Goal: Task Accomplishment & Management: Manage account settings

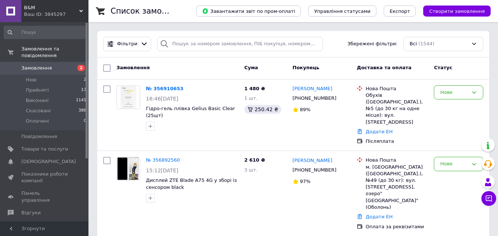
click at [173, 88] on link "№ 356910653" at bounding box center [165, 89] width 38 height 6
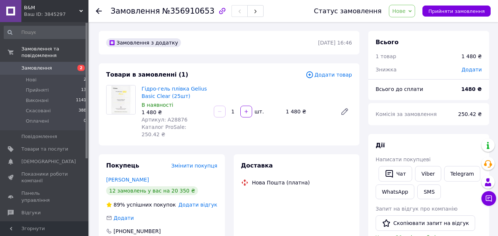
click at [171, 119] on span "Артикул: A28876" at bounding box center [165, 120] width 46 height 6
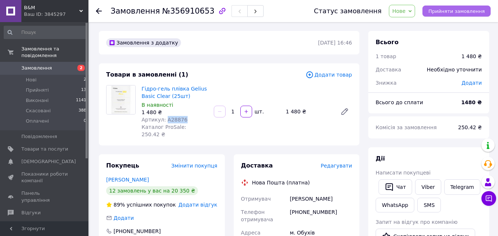
click at [447, 12] on span "Прийняти замовлення" at bounding box center [456, 11] width 56 height 6
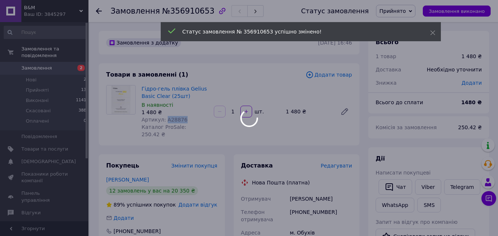
click at [57, 65] on div at bounding box center [249, 118] width 498 height 236
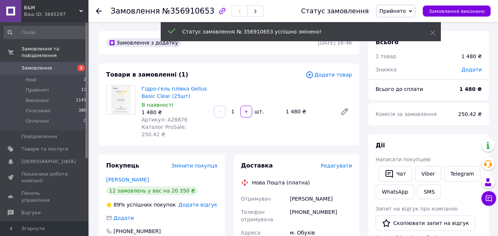
click at [63, 65] on span "Замовлення" at bounding box center [44, 68] width 47 height 7
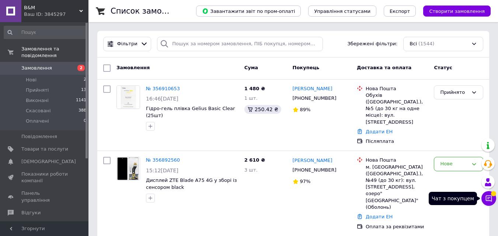
click at [488, 198] on icon at bounding box center [488, 198] width 7 height 7
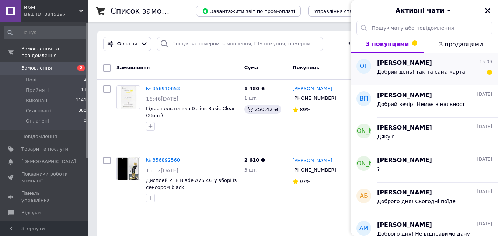
click at [424, 67] on div "Добрий день! так та сама карта" at bounding box center [434, 73] width 115 height 12
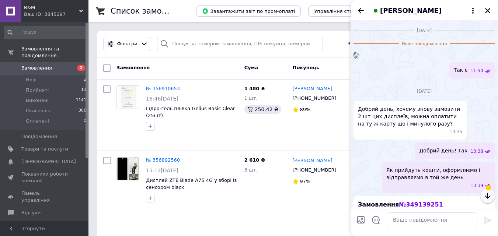
click at [490, 196] on icon "button" at bounding box center [487, 196] width 9 height 9
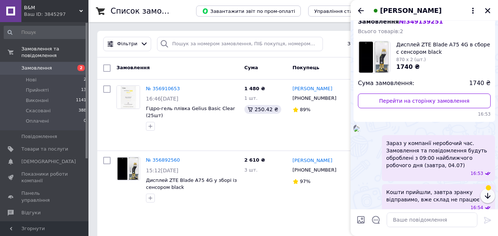
click at [489, 197] on icon "button" at bounding box center [487, 196] width 9 height 9
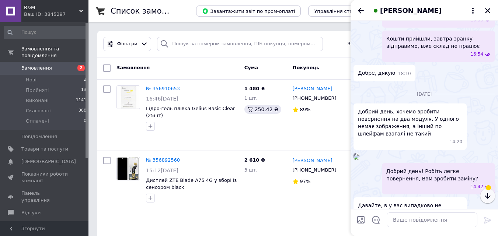
click at [489, 197] on icon "button" at bounding box center [487, 196] width 9 height 9
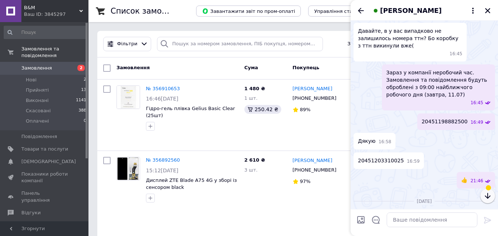
click at [489, 197] on icon "button" at bounding box center [487, 196] width 9 height 9
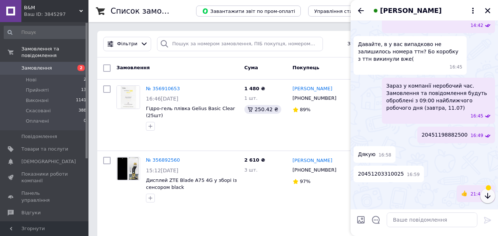
click at [489, 197] on icon "button" at bounding box center [487, 196] width 9 height 9
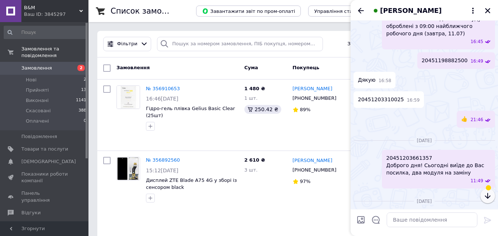
click at [489, 197] on icon "button" at bounding box center [487, 196] width 9 height 9
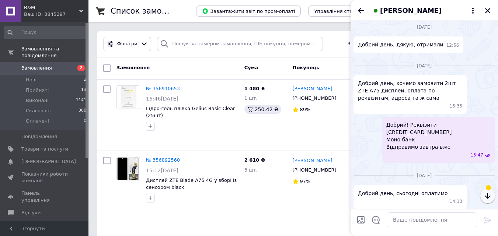
click at [489, 197] on icon "button" at bounding box center [487, 196] width 9 height 9
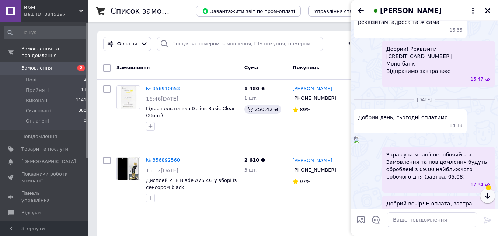
click at [489, 197] on icon "button" at bounding box center [487, 196] width 9 height 9
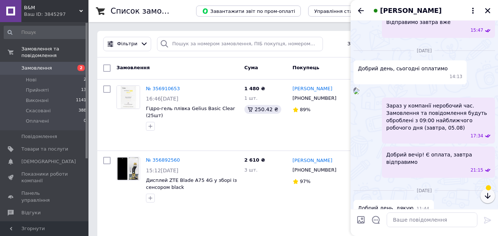
click at [489, 197] on icon "button" at bounding box center [487, 196] width 9 height 9
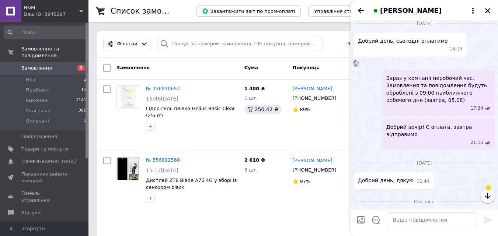
click at [489, 197] on icon "button" at bounding box center [487, 196] width 9 height 9
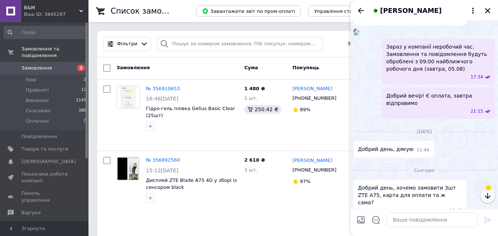
click at [489, 197] on icon "button" at bounding box center [487, 196] width 9 height 9
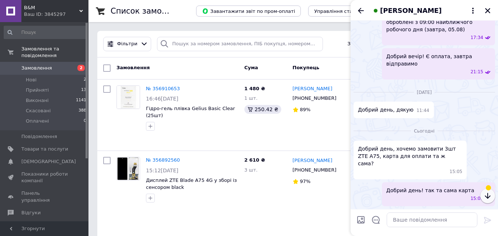
click at [489, 197] on icon "button" at bounding box center [487, 196] width 9 height 9
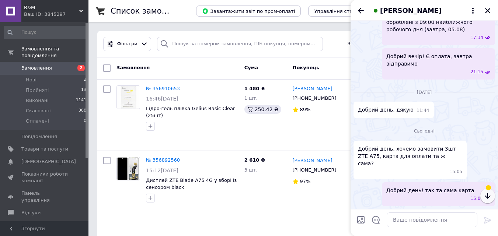
click at [489, 197] on icon "button" at bounding box center [487, 196] width 9 height 9
click at [489, 197] on icon at bounding box center [488, 199] width 6 height 6
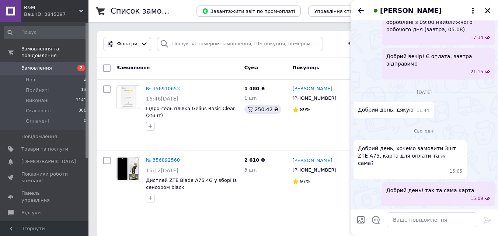
scroll to position [1332, 0]
click at [489, 197] on icon at bounding box center [488, 199] width 6 height 6
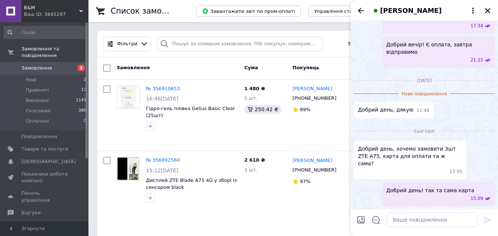
scroll to position [1343, 0]
click at [489, 11] on icon "Закрити" at bounding box center [488, 10] width 7 height 7
